Goal: Task Accomplishment & Management: Complete application form

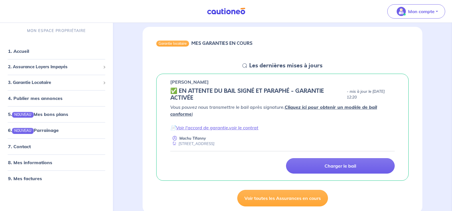
scroll to position [86, 0]
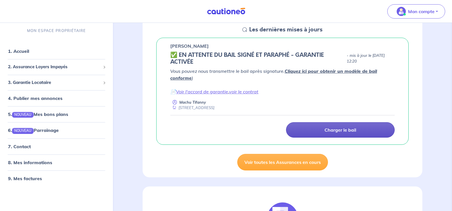
click at [341, 130] on p "Charger le bail" at bounding box center [341, 130] width 32 height 6
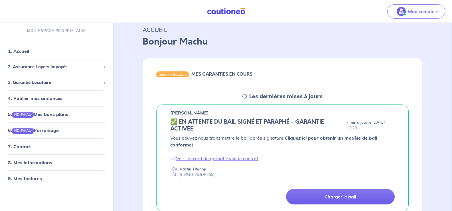
scroll to position [29, 0]
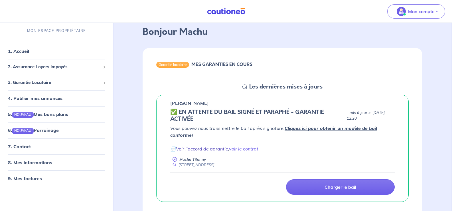
click at [205, 149] on link "Voir l'accord de garantie" at bounding box center [202, 149] width 52 height 6
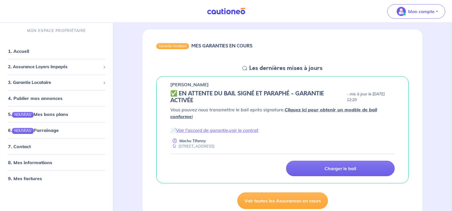
scroll to position [57, 0]
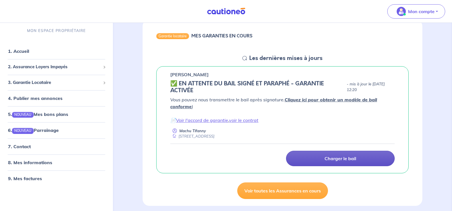
click at [326, 158] on p "Charger le bail" at bounding box center [341, 159] width 32 height 6
click at [335, 161] on p "Charger le bail" at bounding box center [341, 159] width 32 height 6
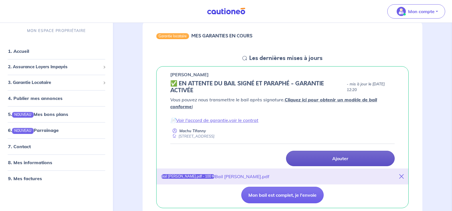
scroll to position [86, 0]
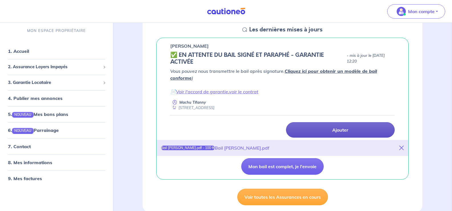
click at [318, 128] on link "Ajouter" at bounding box center [340, 129] width 109 height 15
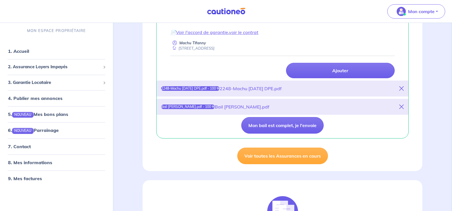
scroll to position [143, 0]
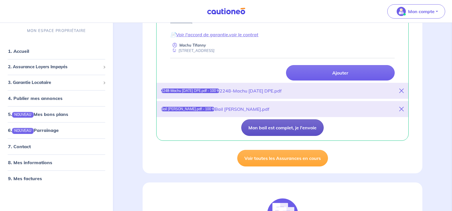
click at [284, 129] on button "Mon bail est complet, je l'envoie" at bounding box center [282, 127] width 82 height 17
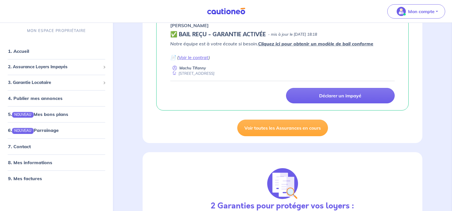
scroll to position [57, 0]
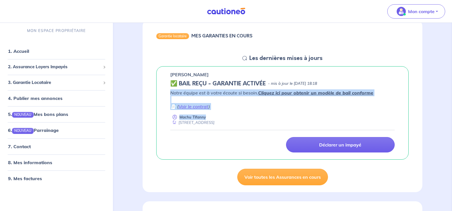
drag, startPoint x: 170, startPoint y: 94, endPoint x: 393, endPoint y: 114, distance: 223.8
click at [393, 114] on div "[PERSON_NAME] ✅ BAIL REÇU - GARANTIE ACTIVÉE - mis à jour le [DATE] 18:18 Notre…" at bounding box center [282, 113] width 253 height 94
click at [336, 114] on div "Machu Tifanny [STREET_ADDRESS]" at bounding box center [282, 119] width 225 height 11
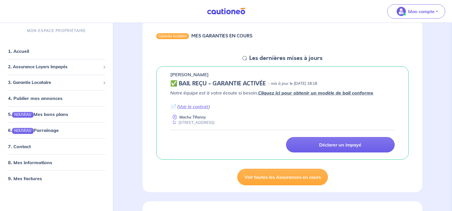
click at [279, 93] on link "Cliquez ici pour obtenir un modèle de bail conforme" at bounding box center [315, 93] width 115 height 6
